Goal: Transaction & Acquisition: Obtain resource

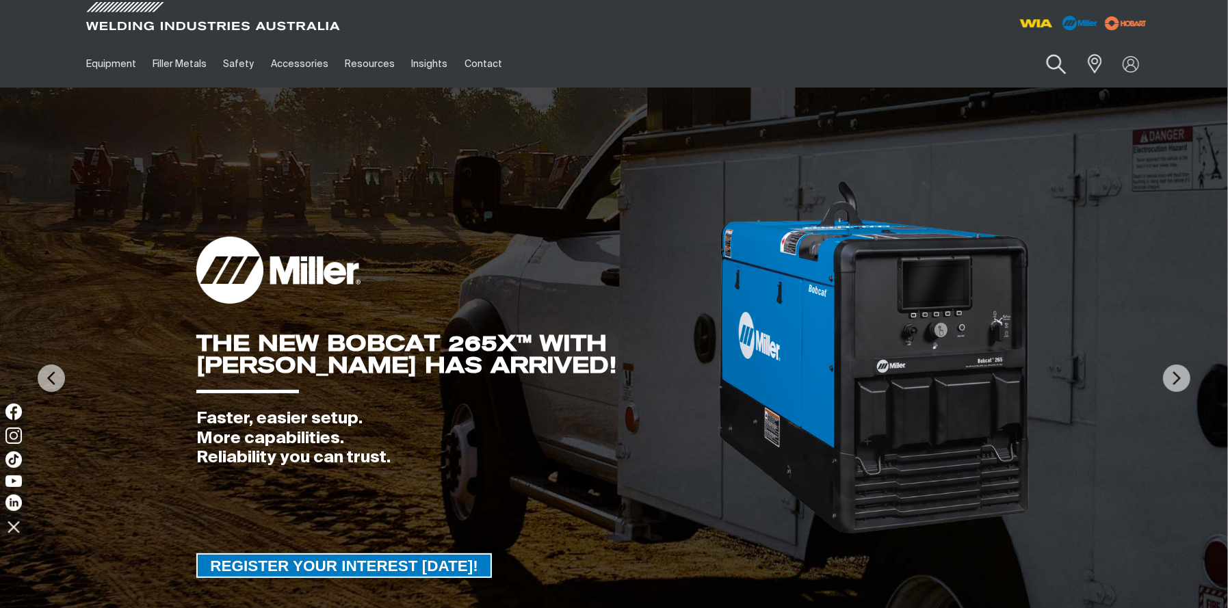
click at [1057, 64] on button "Search products" at bounding box center [1055, 64] width 55 height 39
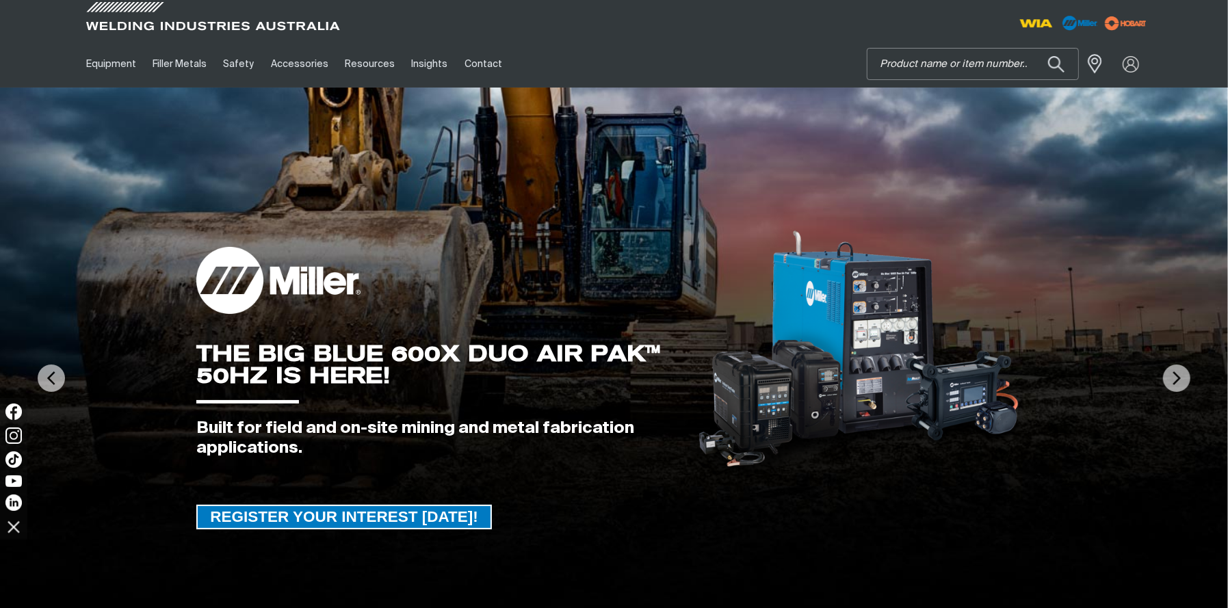
click at [983, 68] on input "Search" at bounding box center [973, 64] width 211 height 31
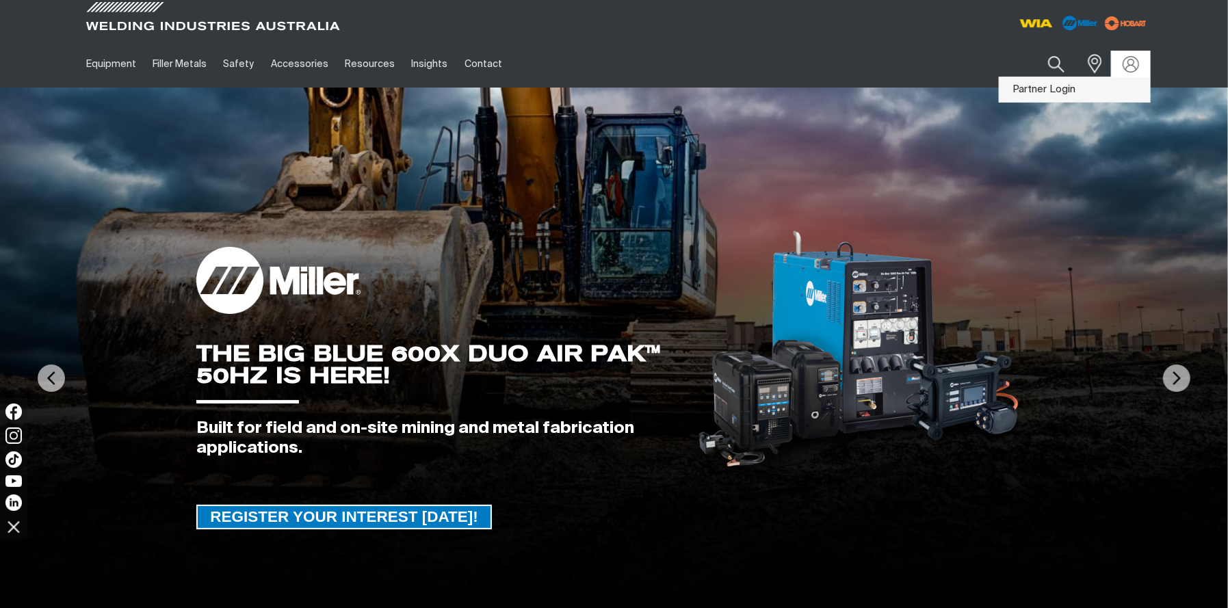
click at [1106, 92] on link "Partner Login" at bounding box center [1075, 89] width 151 height 25
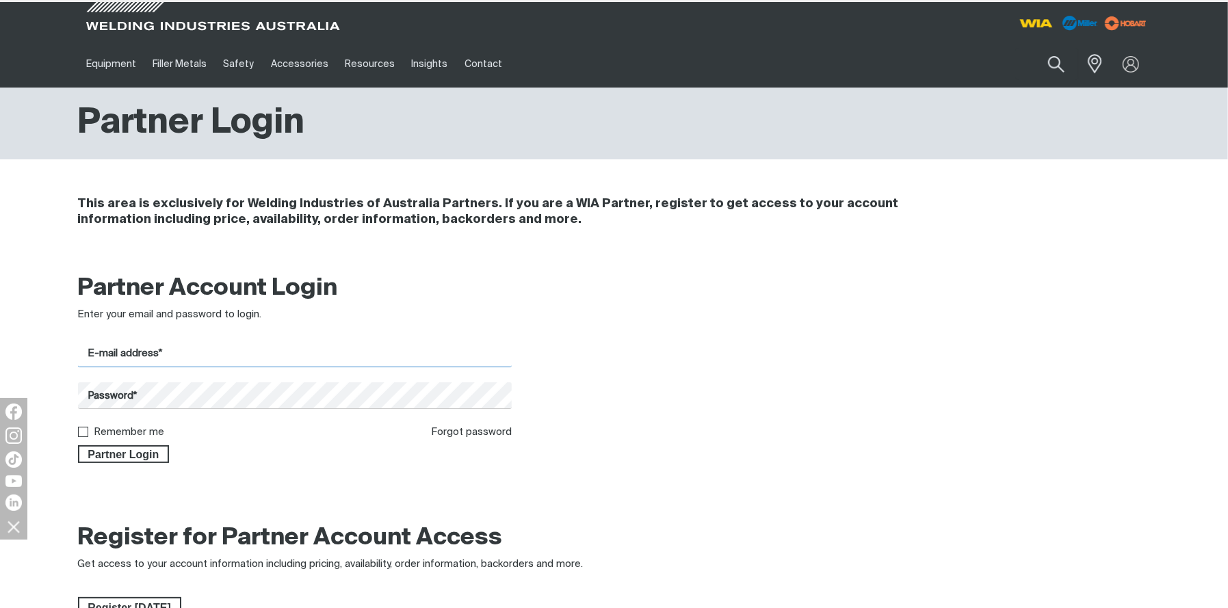
type input "[EMAIL_ADDRESS][DOMAIN_NAME]"
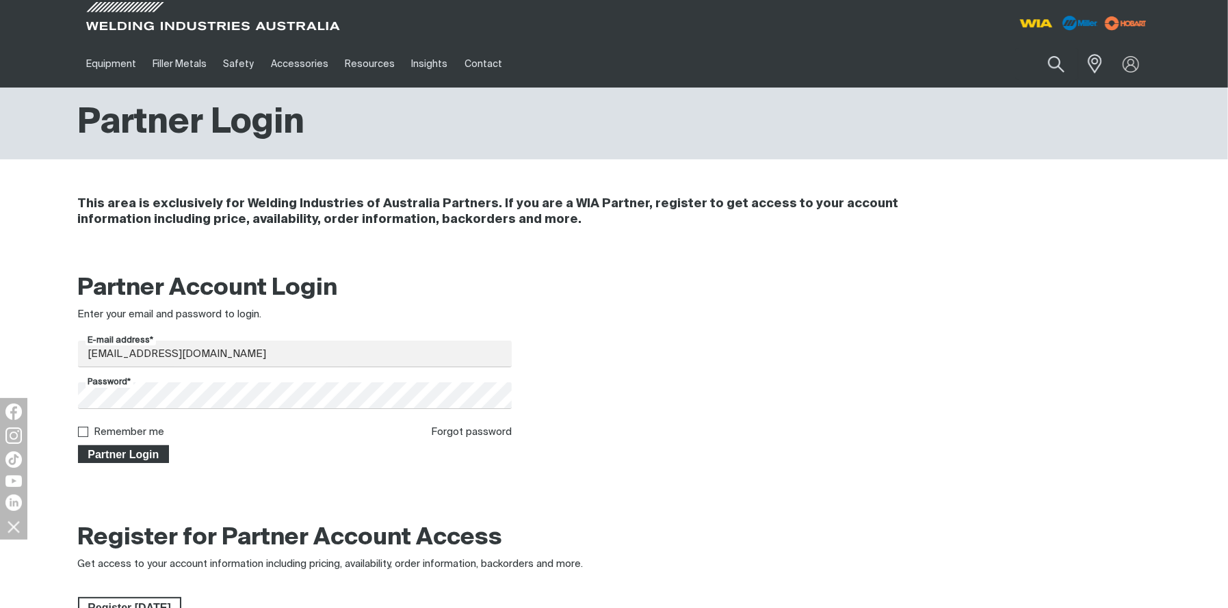
click at [137, 458] on span "Partner Login" at bounding box center [123, 454] width 89 height 18
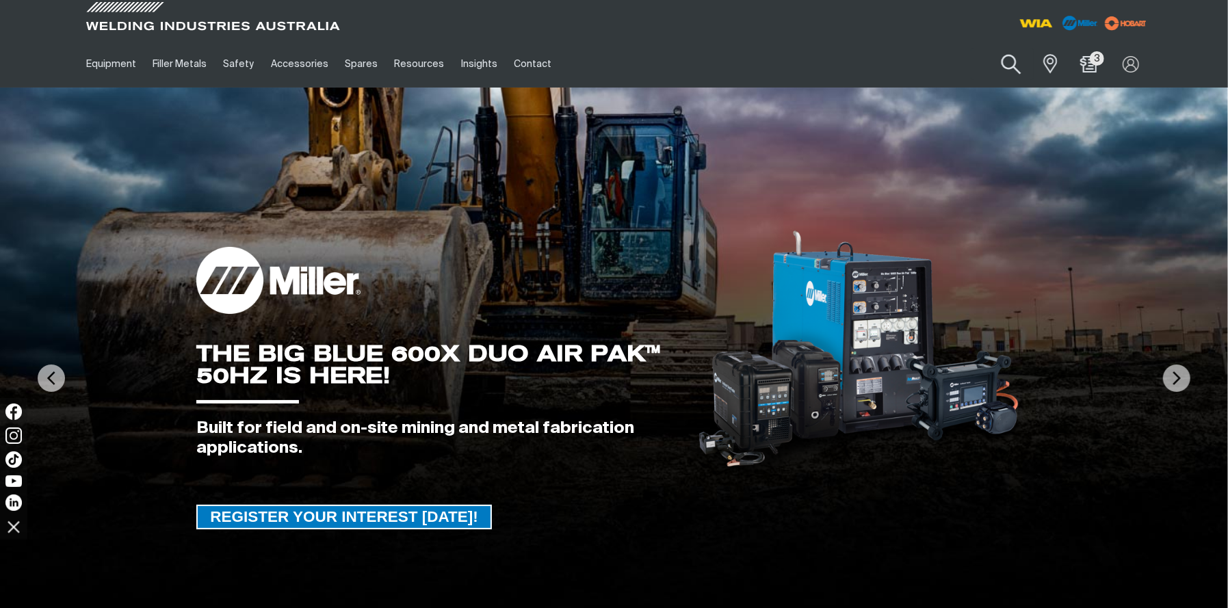
click at [1020, 59] on button "Search products" at bounding box center [1011, 64] width 55 height 39
click at [940, 61] on input "Search" at bounding box center [928, 64] width 211 height 31
paste input "MR259406"
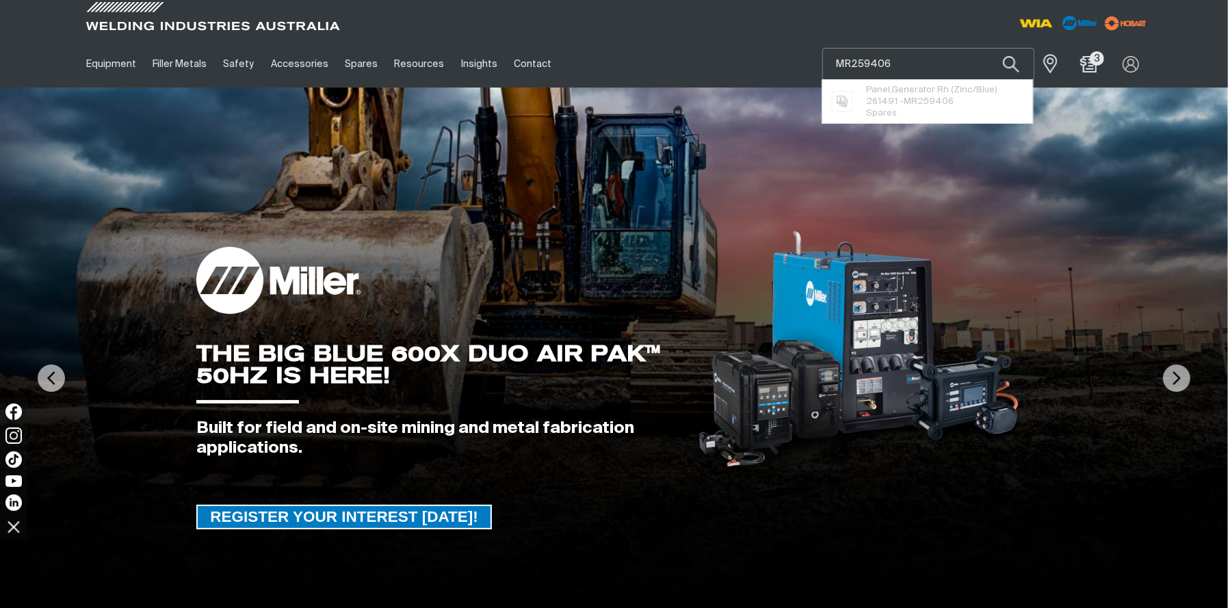
type input "MR259406"
click at [988, 48] on button "Search products" at bounding box center [1011, 64] width 47 height 32
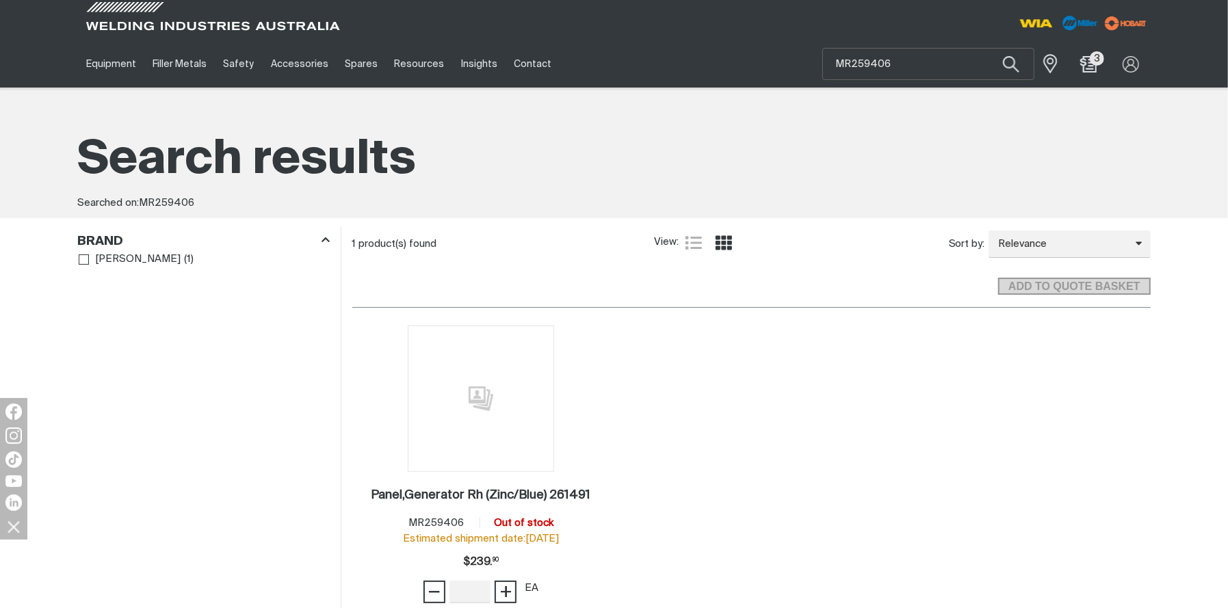
scroll to position [76, 0]
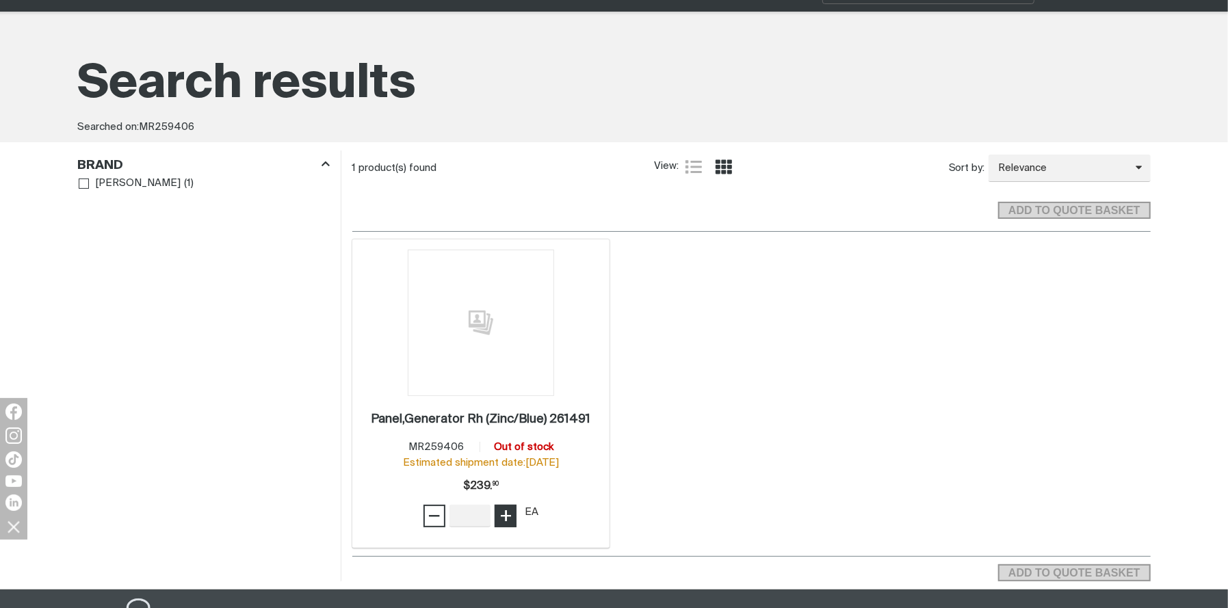
type input "1"
click at [502, 515] on span "+" at bounding box center [505, 515] width 13 height 23
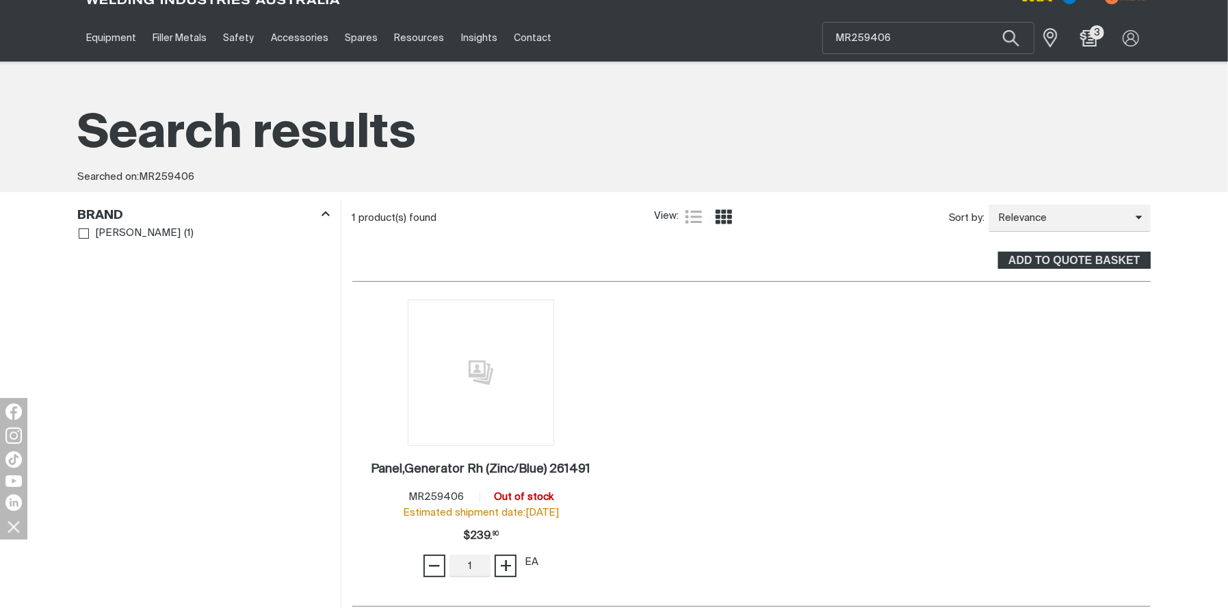
scroll to position [0, 0]
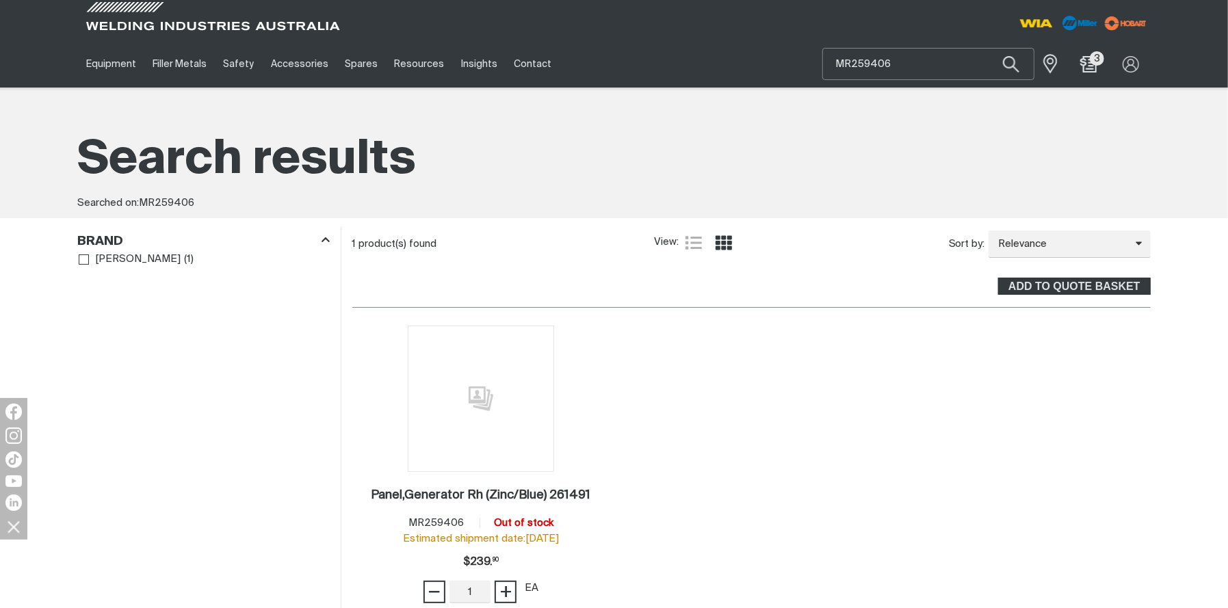
click at [892, 62] on input "MR259406" at bounding box center [928, 64] width 211 height 31
click at [726, 38] on div "Equipment Stick Welders TIG Welders MIG Welders Multi-Process Welders Engine Dr…" at bounding box center [614, 44] width 1228 height 88
paste input "39501"
type input "MR239501"
click at [989, 97] on span "Cooler,Oil Engine/Compressor - MR239501" at bounding box center [944, 95] width 157 height 23
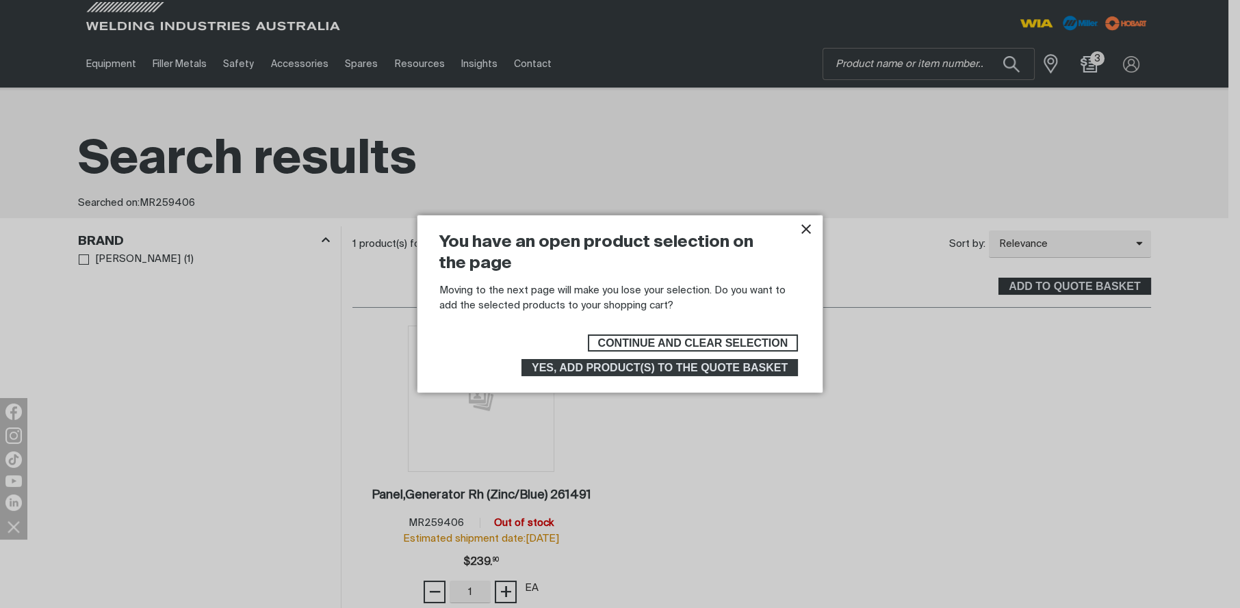
click at [712, 367] on span "Yes, add product(s) to the quote basket" at bounding box center [660, 368] width 256 height 18
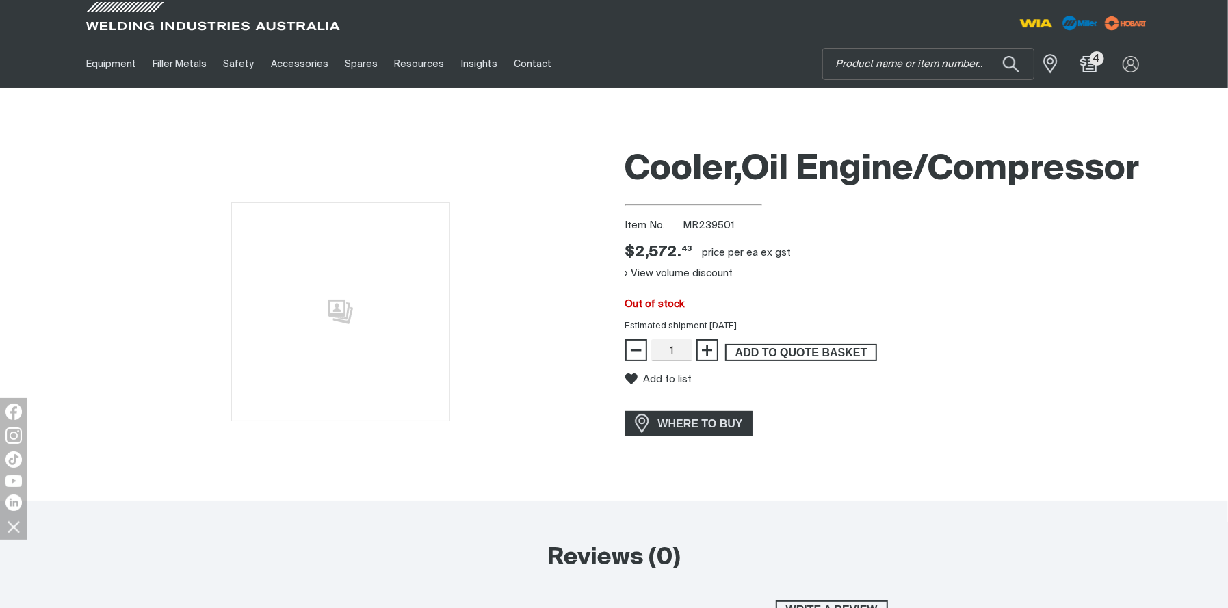
click at [742, 353] on span "ADD TO QUOTE BASKET" at bounding box center [801, 353] width 149 height 18
click at [877, 79] on div "Main" at bounding box center [928, 64] width 212 height 32
click at [875, 62] on input "Search" at bounding box center [928, 64] width 211 height 31
paste input "MR267389"
click at [796, 344] on button "ADD TO QUOTE BASKET" at bounding box center [801, 353] width 152 height 18
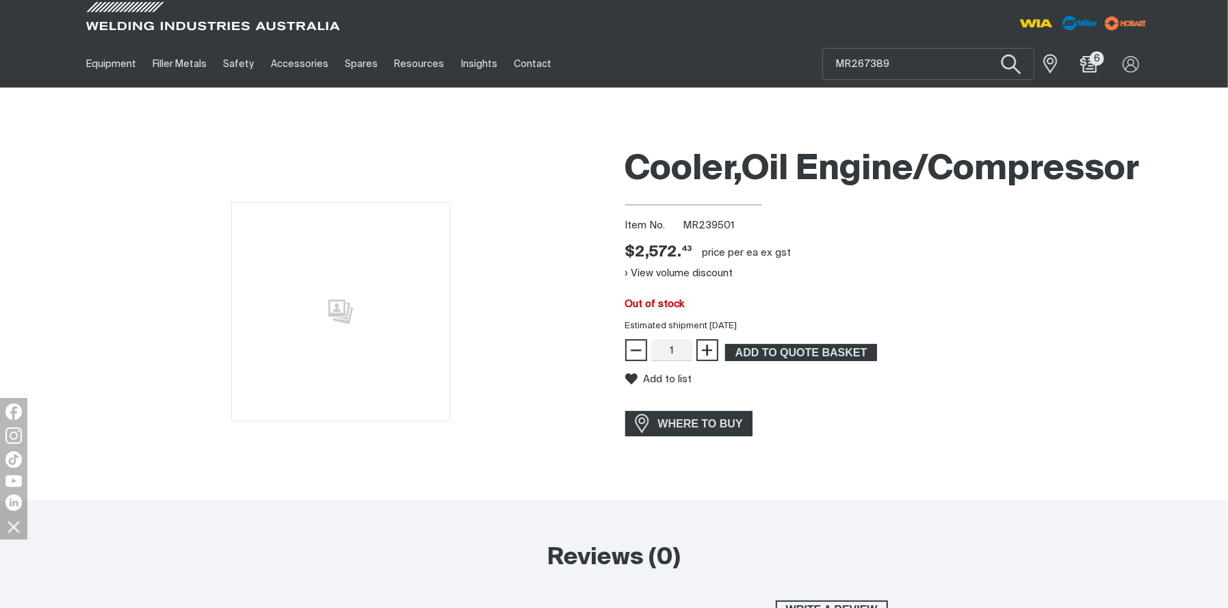
click at [1011, 63] on button "Search products" at bounding box center [1011, 64] width 55 height 39
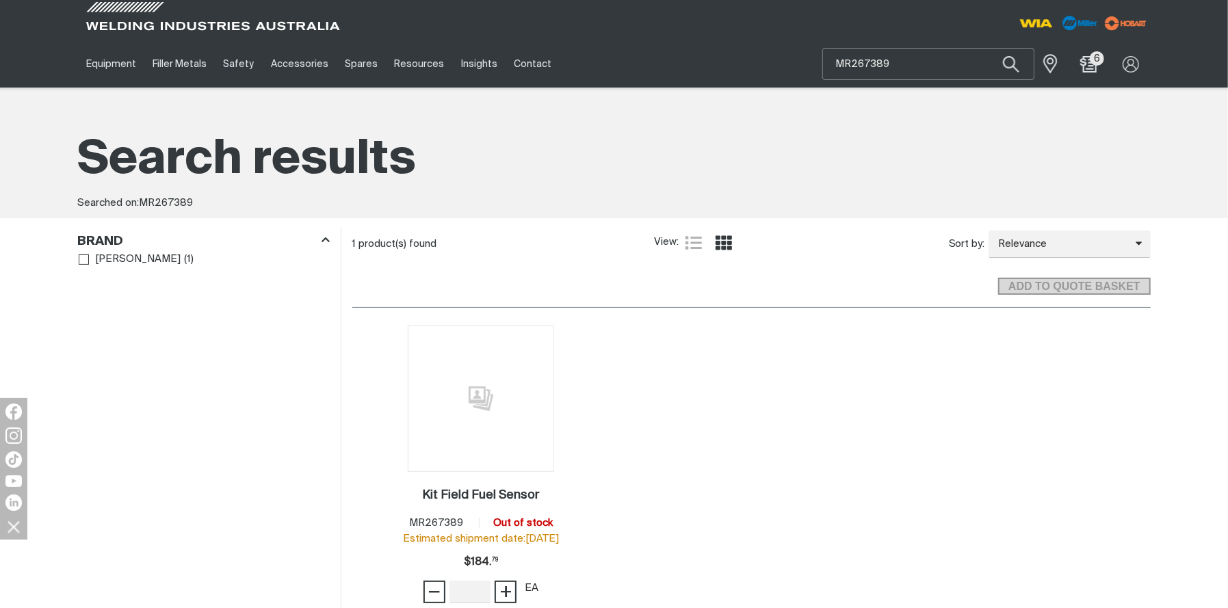
drag, startPoint x: 904, startPoint y: 64, endPoint x: 799, endPoint y: 62, distance: 104.7
click at [800, 62] on div "Equipment Stick Welders TIG Welders MIG Welders Multi-Process Welders Engine Dr…" at bounding box center [614, 63] width 1073 height 47
paste input "09667"
type input "MR209667"
click at [988, 48] on button "Search products" at bounding box center [1011, 64] width 47 height 32
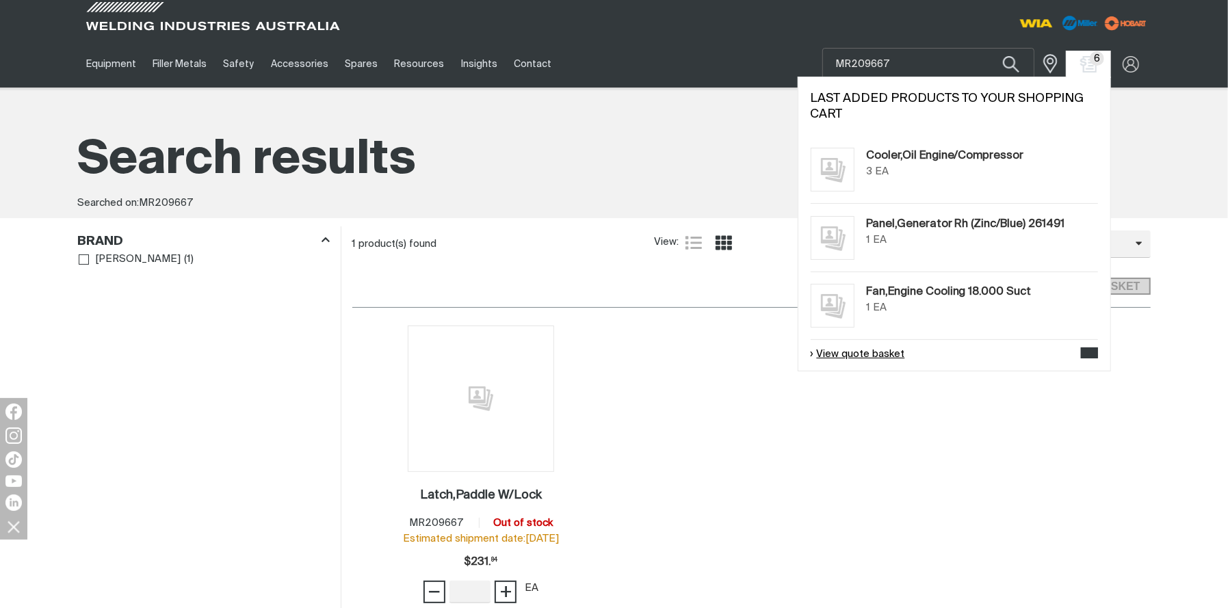
click at [870, 357] on link "View quote basket" at bounding box center [858, 355] width 94 height 16
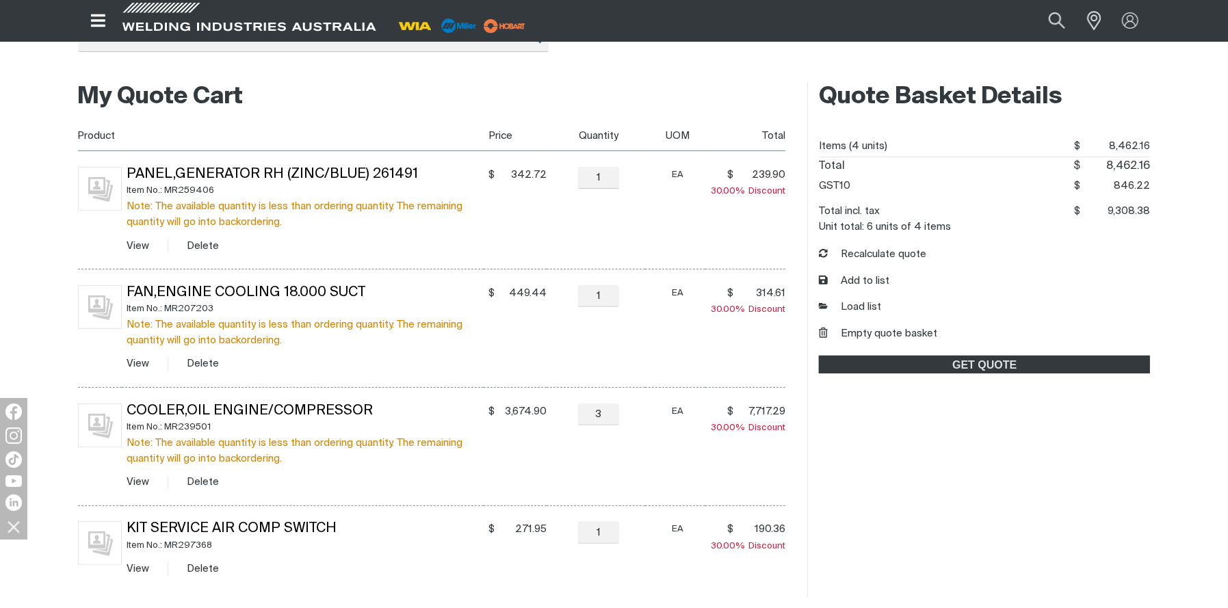
scroll to position [228, 0]
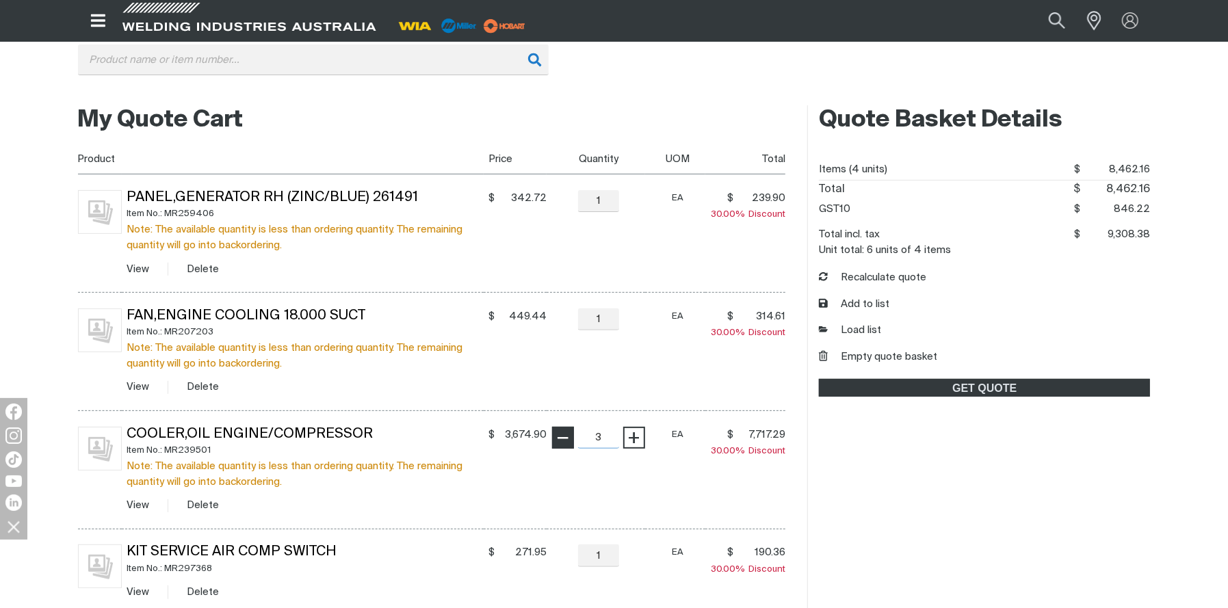
drag, startPoint x: 608, startPoint y: 435, endPoint x: 571, endPoint y: 430, distance: 36.6
click at [571, 430] on div "− 3 Quantity +" at bounding box center [599, 438] width 94 height 22
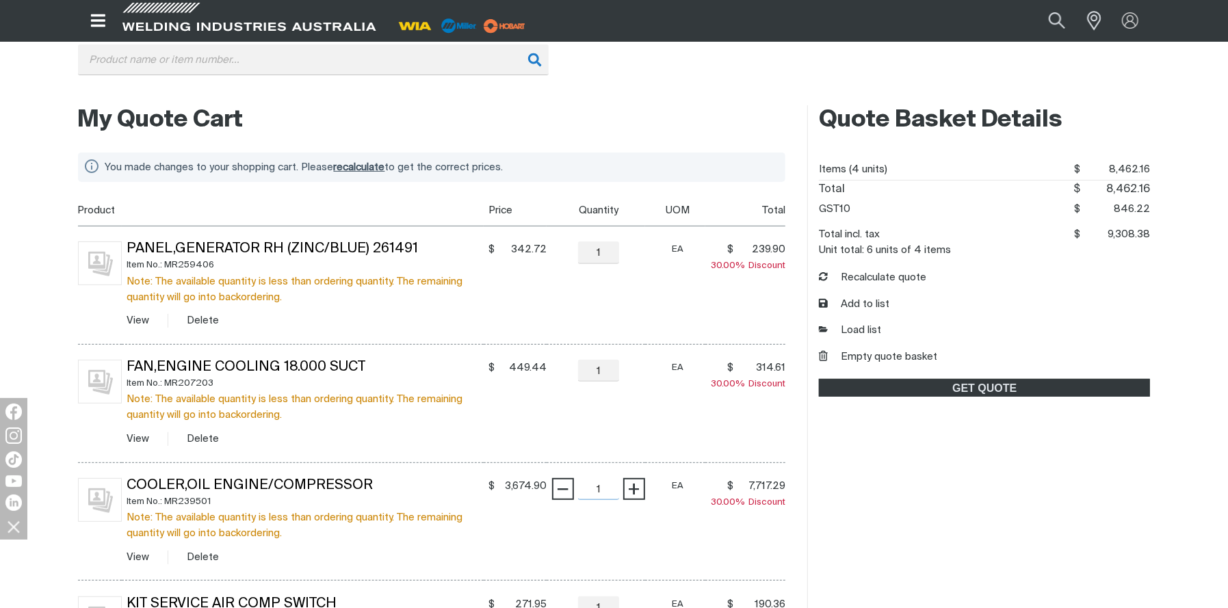
scroll to position [227, 0]
type input "1"
click at [352, 166] on span "recalculate" at bounding box center [359, 168] width 51 height 10
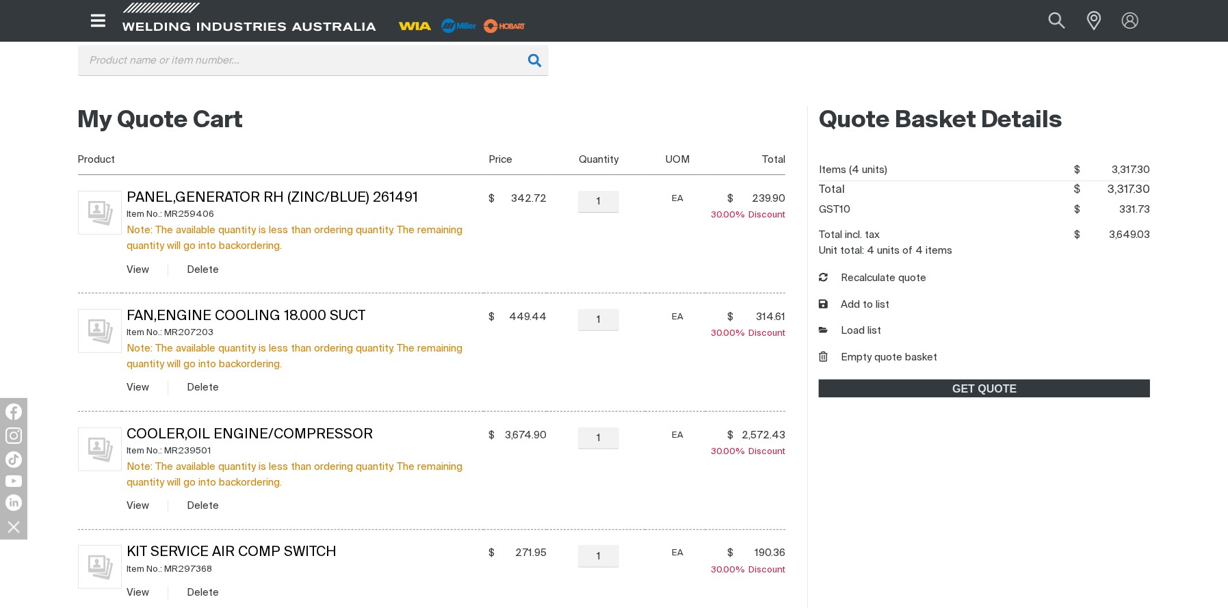
scroll to position [303, 0]
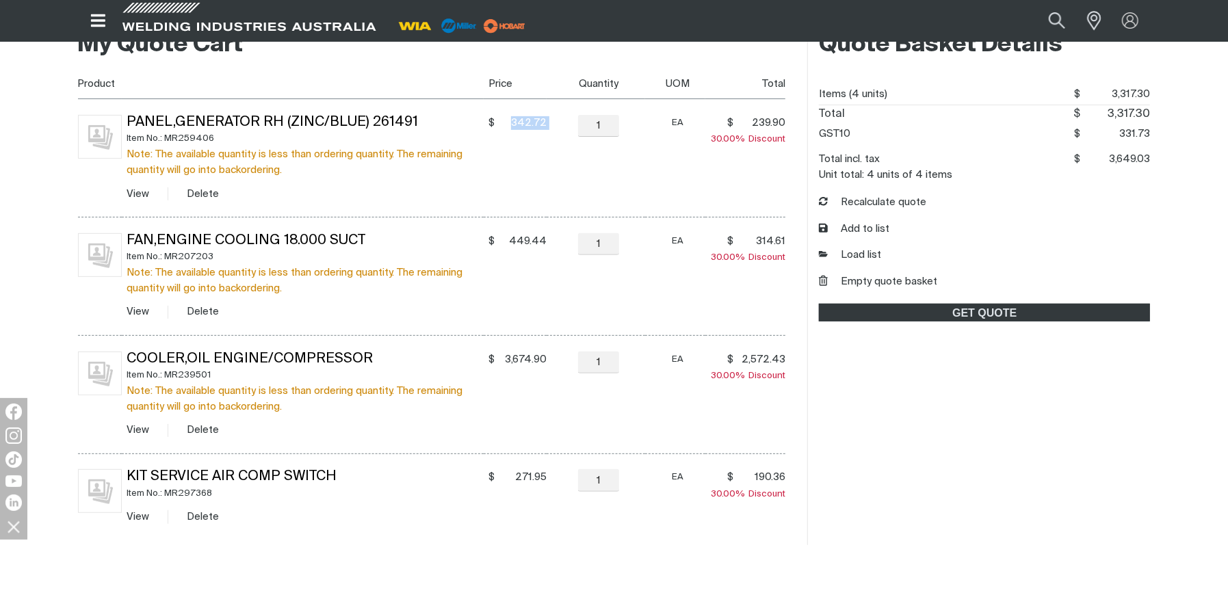
drag, startPoint x: 554, startPoint y: 125, endPoint x: 516, endPoint y: 125, distance: 37.6
click at [516, 125] on tr "Panel,Generator Rh (Zinc/Blue) 261491 Item No.: MR259406 Note: The available qu…" at bounding box center [432, 158] width 708 height 118
copy tr "342.72 $342.72 −"
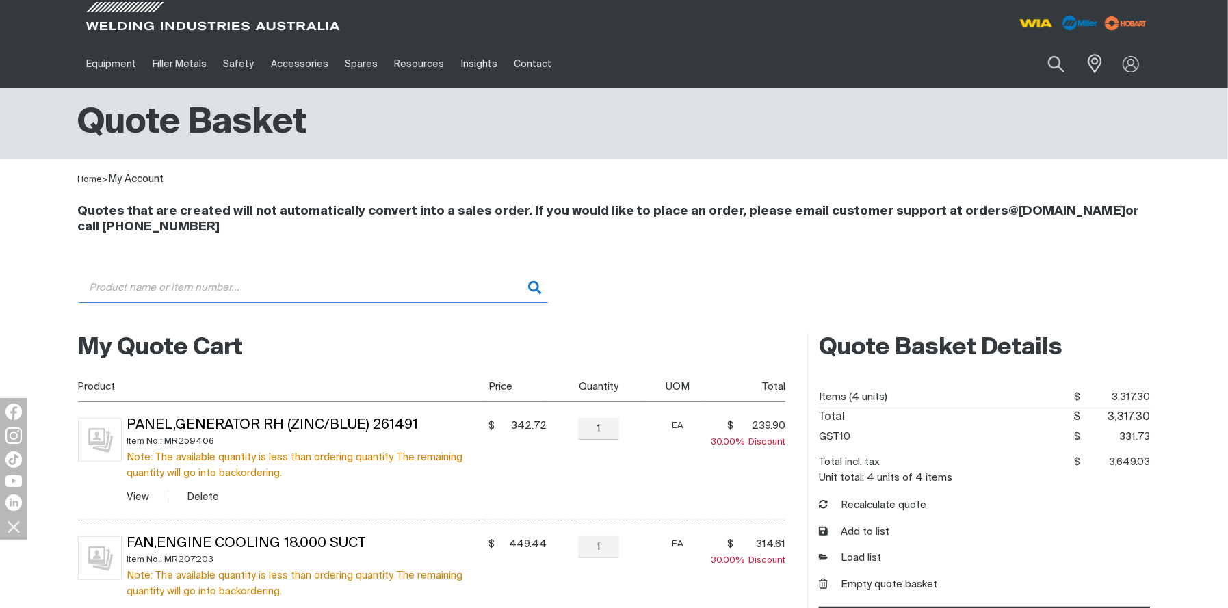
click at [333, 285] on input "Search" at bounding box center [313, 287] width 471 height 31
paste input "MR209667"
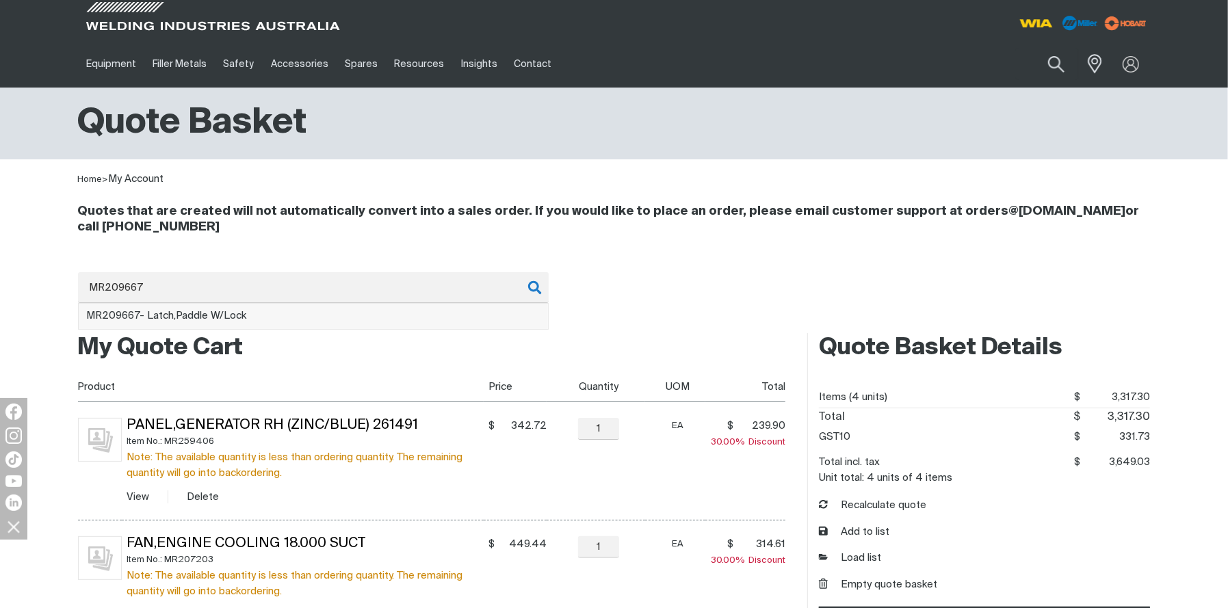
click at [302, 322] on li "MR209667 - Latch,Paddle W/Lock" at bounding box center [313, 317] width 469 height 26
type input "MR209667 - Latch,Paddle W/Lock"
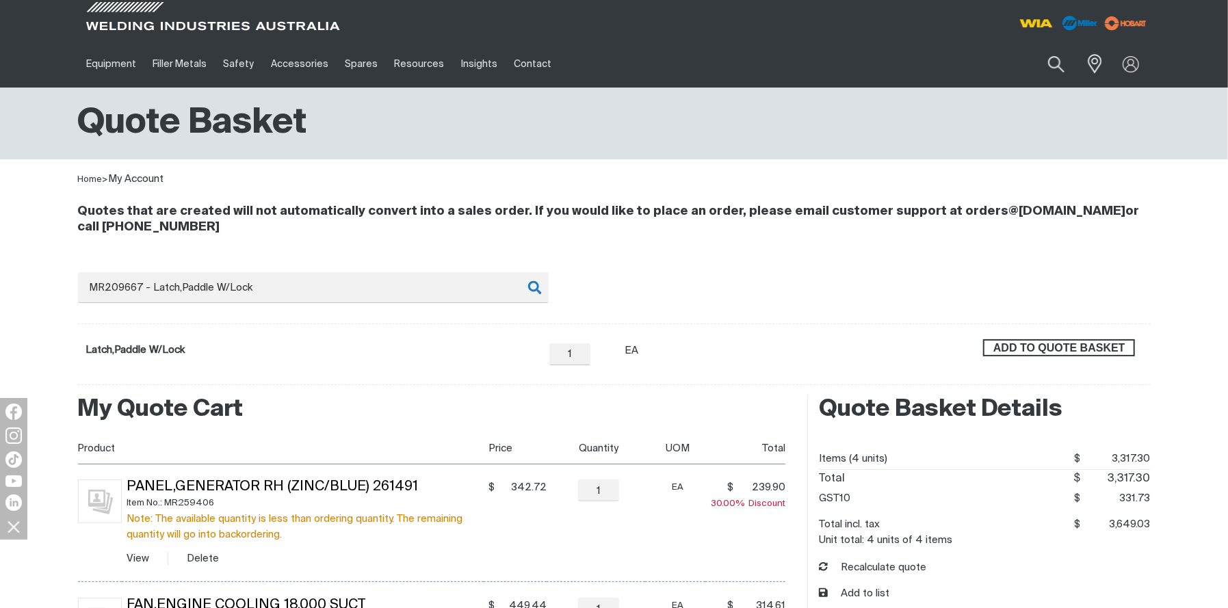
click at [1052, 348] on span "ADD TO QUOTE BASKET" at bounding box center [1059, 348] width 149 height 18
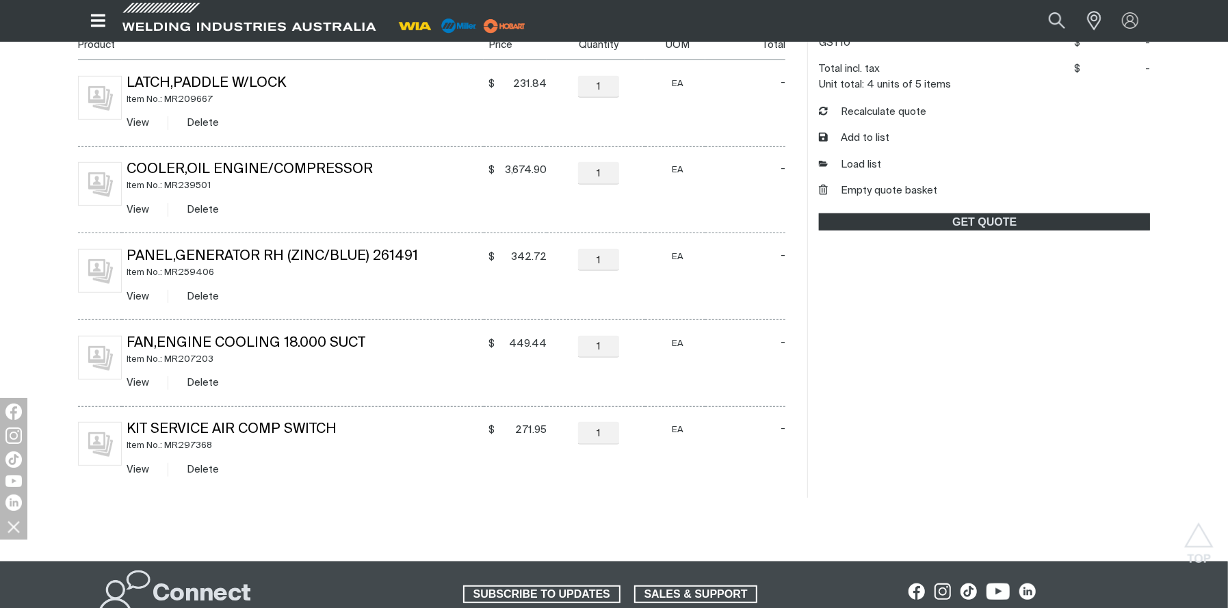
scroll to position [380, 0]
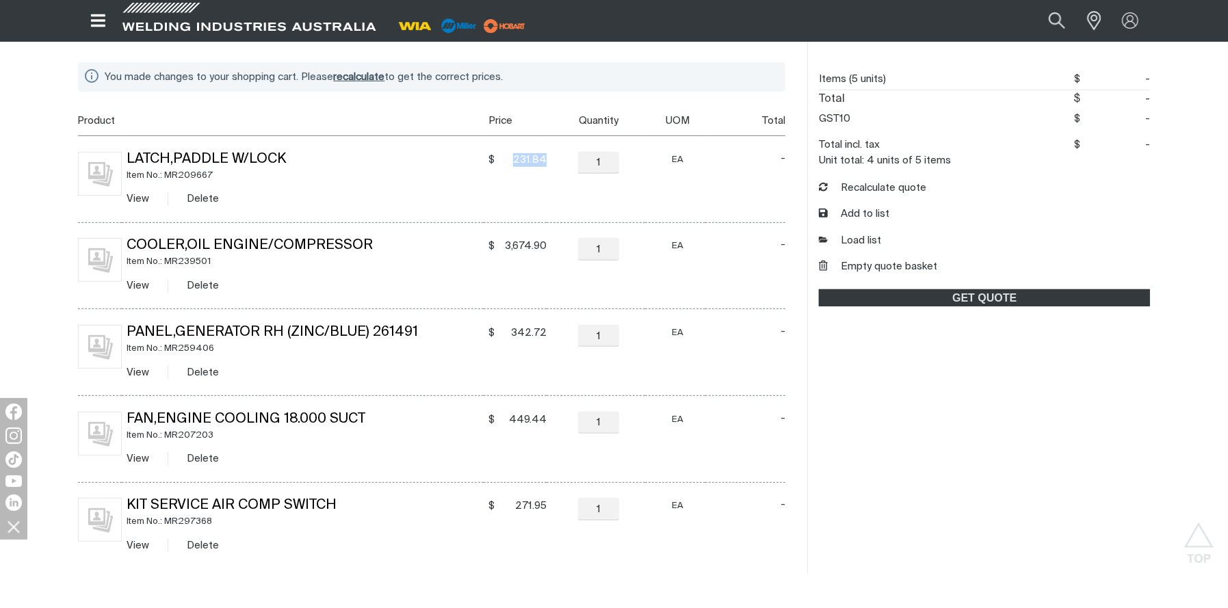
drag, startPoint x: 545, startPoint y: 154, endPoint x: 509, endPoint y: 157, distance: 36.4
click at [509, 157] on span "231.84" at bounding box center [523, 160] width 48 height 14
copy span "231.84"
click at [1057, 19] on button "Search products" at bounding box center [1056, 20] width 55 height 37
click at [948, 20] on input "Search" at bounding box center [973, 20] width 211 height 29
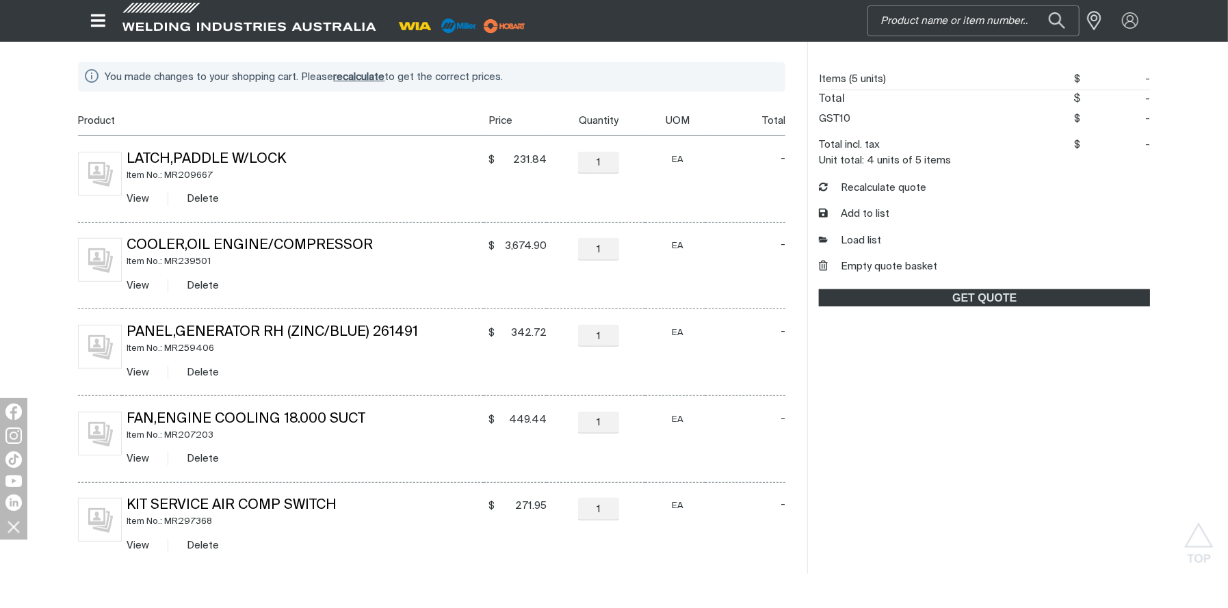
paste input "231.84"
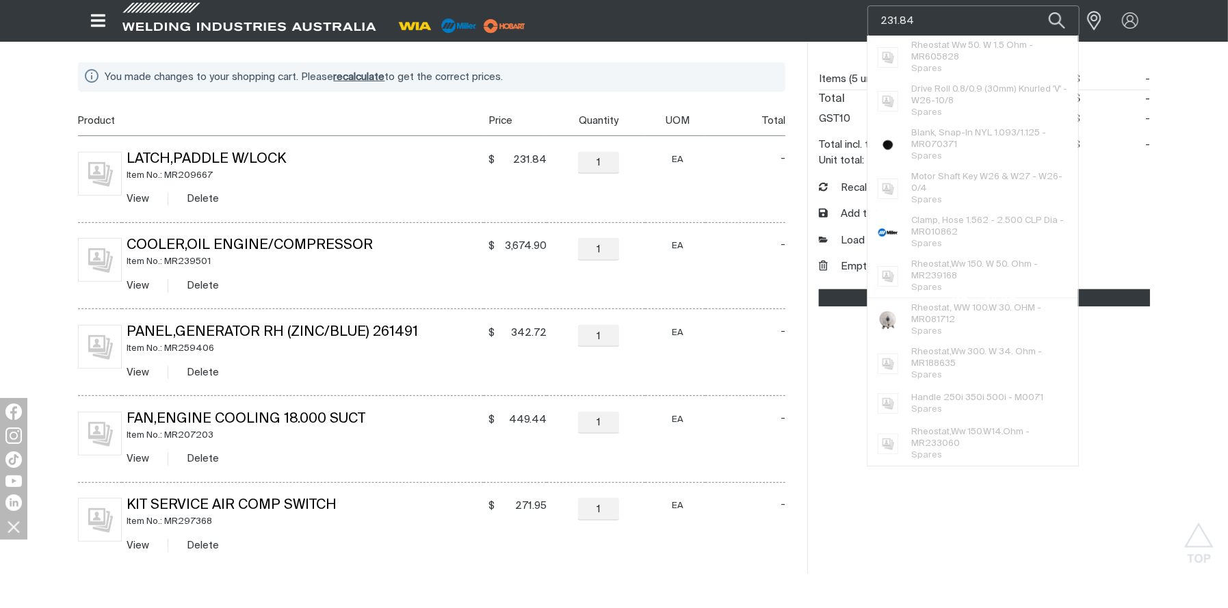
type input "231.84"
click at [1034, 5] on button "Search products" at bounding box center [1057, 20] width 47 height 31
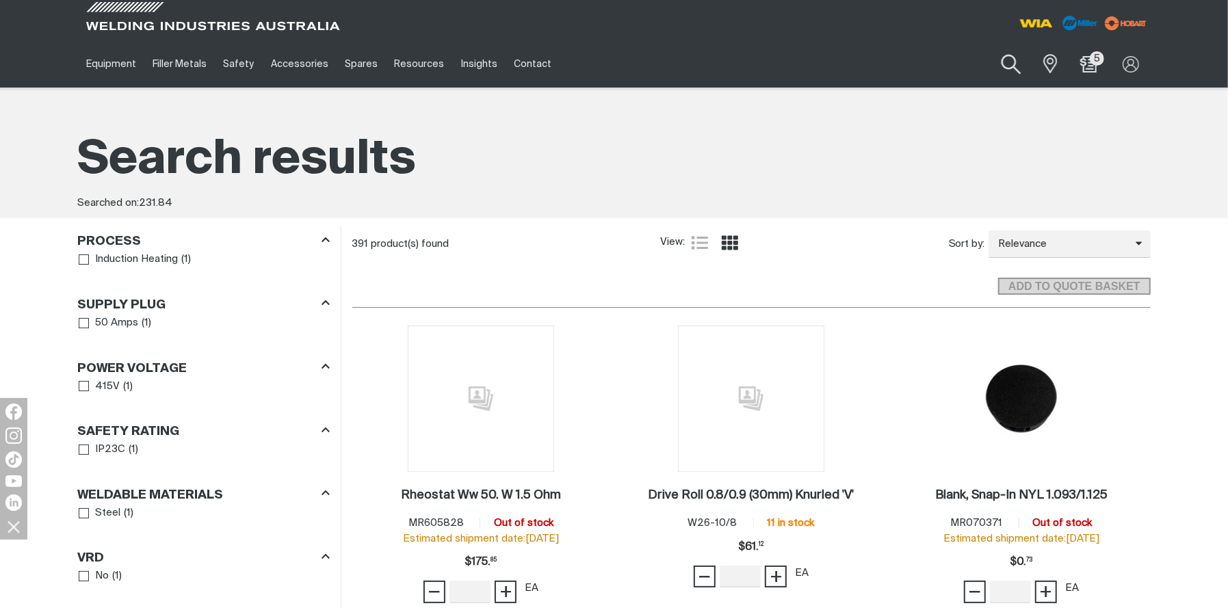
click at [1013, 73] on button "Search products" at bounding box center [1011, 64] width 55 height 39
click at [919, 57] on input "231.84" at bounding box center [928, 64] width 211 height 31
drag, startPoint x: 894, startPoint y: 60, endPoint x: 740, endPoint y: 45, distance: 154.7
click at [740, 47] on div "Equipment Stick Welders TIG Welders MIG Welders Multi-Process Welders Engine Dr…" at bounding box center [614, 63] width 1073 height 47
paste input "MR209667"
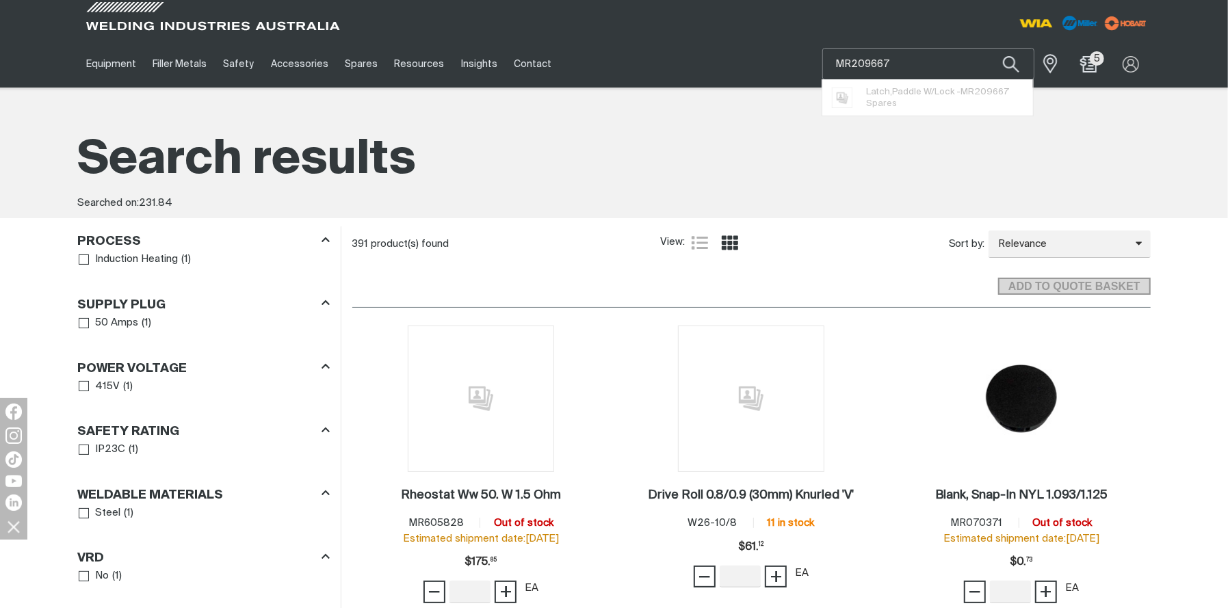
type input "MR209667"
click at [988, 48] on button "Search products" at bounding box center [1011, 64] width 47 height 32
